Goal: Information Seeking & Learning: Learn about a topic

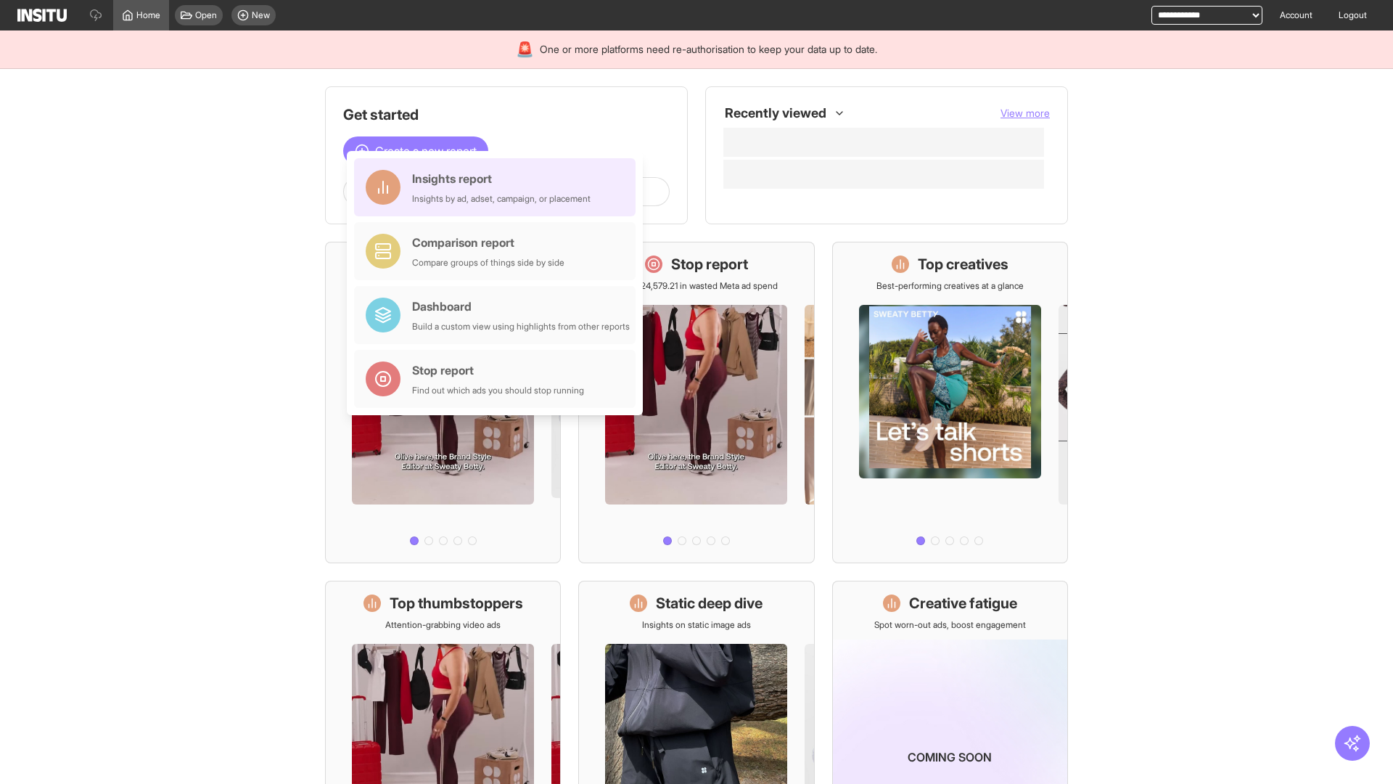
click at [499, 187] on div "Insights report Insights by ad, adset, campaign, or placement" at bounding box center [501, 187] width 179 height 35
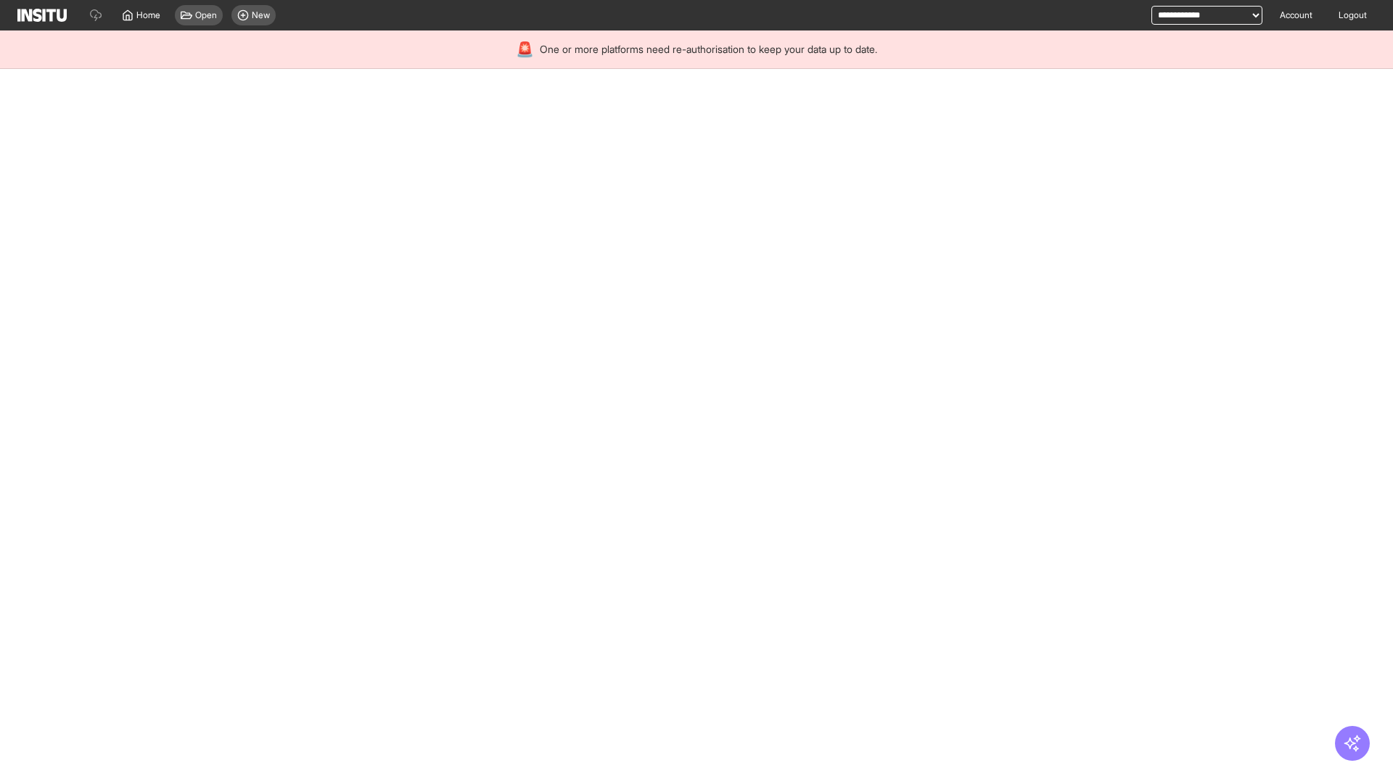
select select "**"
